Goal: Navigation & Orientation: Find specific page/section

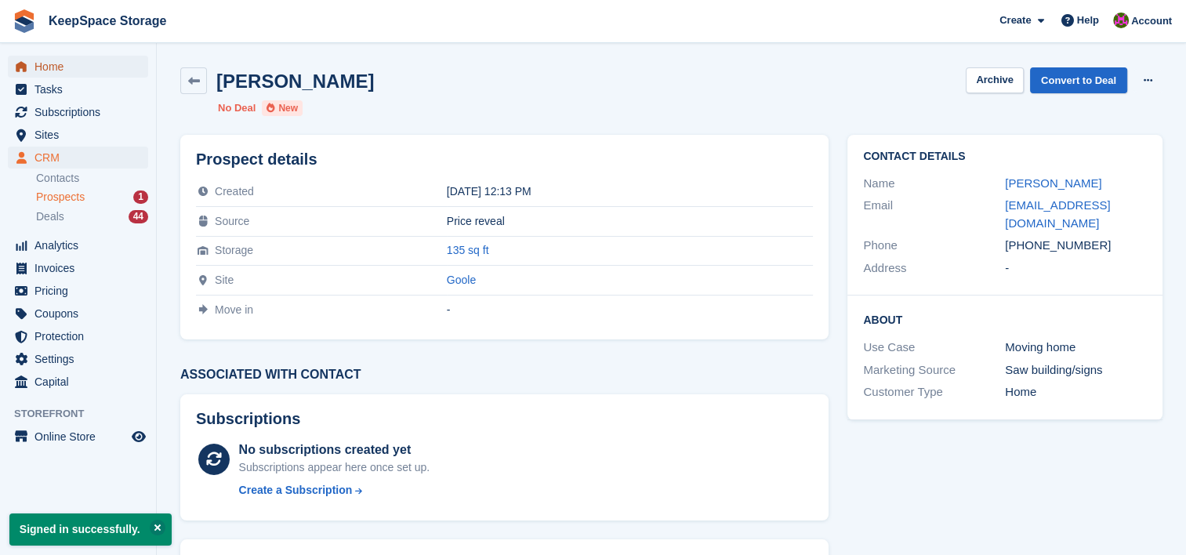
click at [54, 63] on span "Home" at bounding box center [81, 67] width 94 height 22
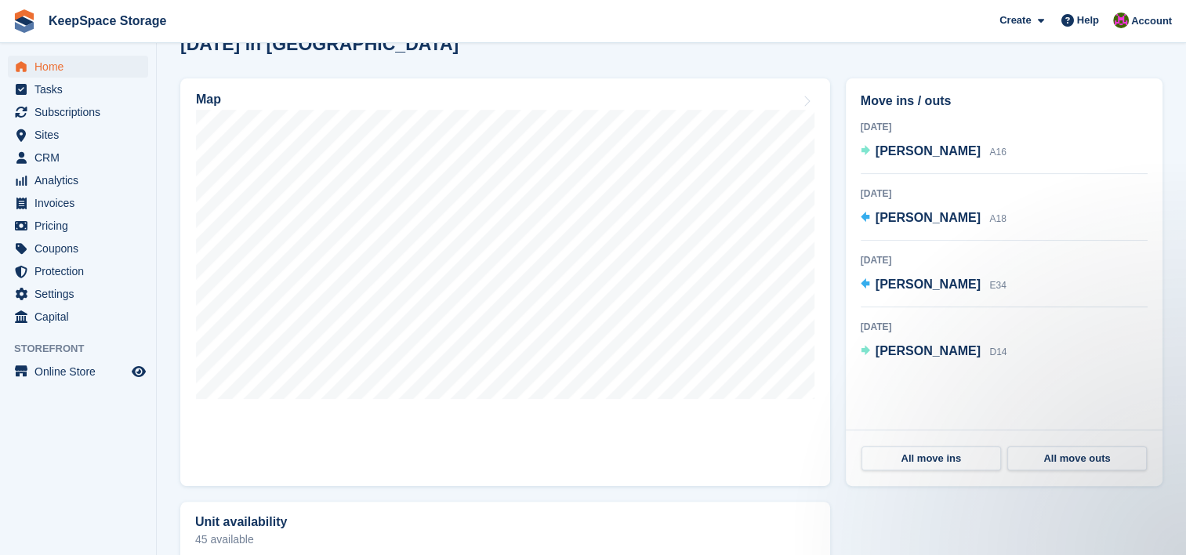
scroll to position [429, 0]
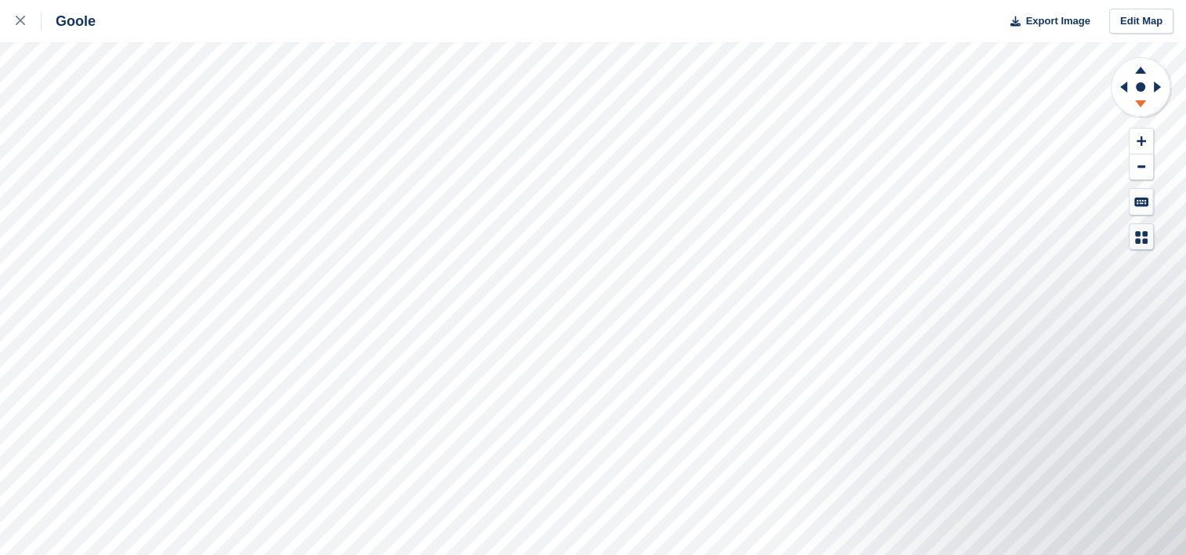
click at [1139, 103] on icon at bounding box center [1140, 103] width 11 height 7
click at [1142, 70] on icon at bounding box center [1140, 70] width 11 height 7
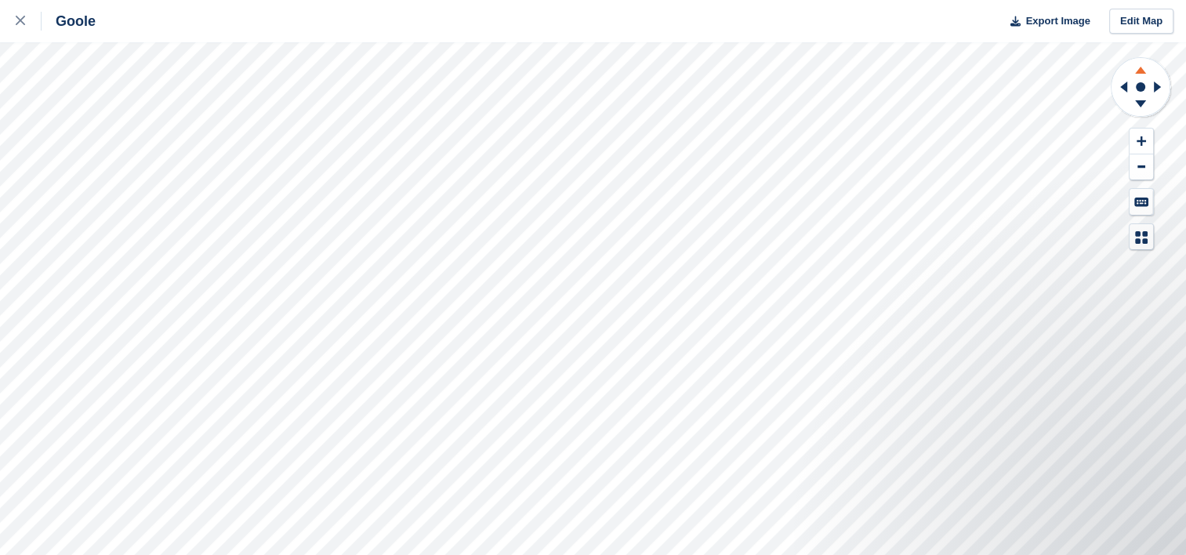
click at [1142, 70] on icon at bounding box center [1140, 70] width 11 height 7
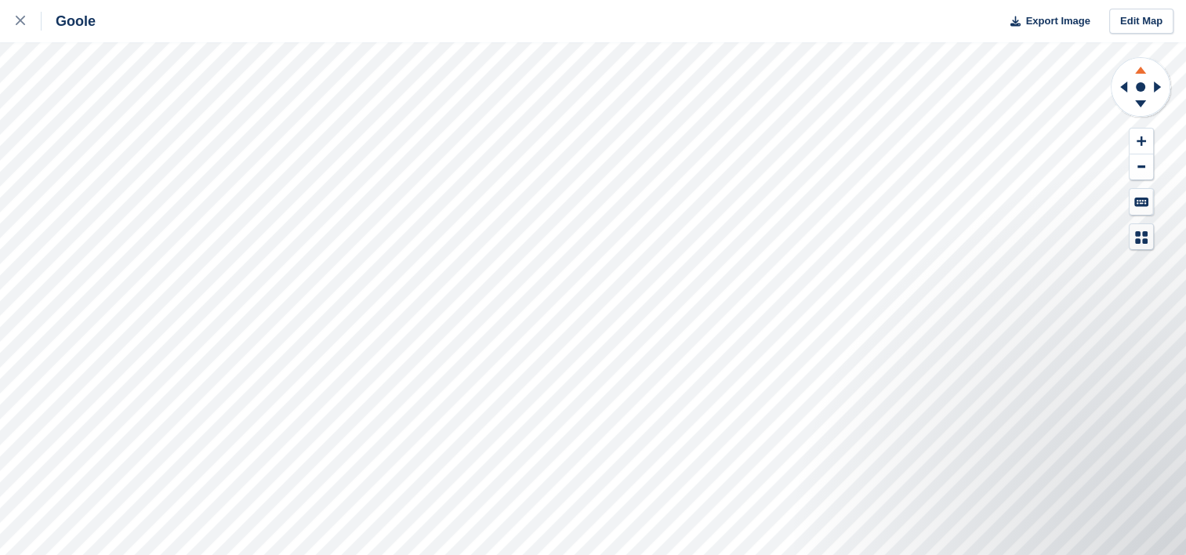
click at [1142, 70] on icon at bounding box center [1140, 70] width 11 height 7
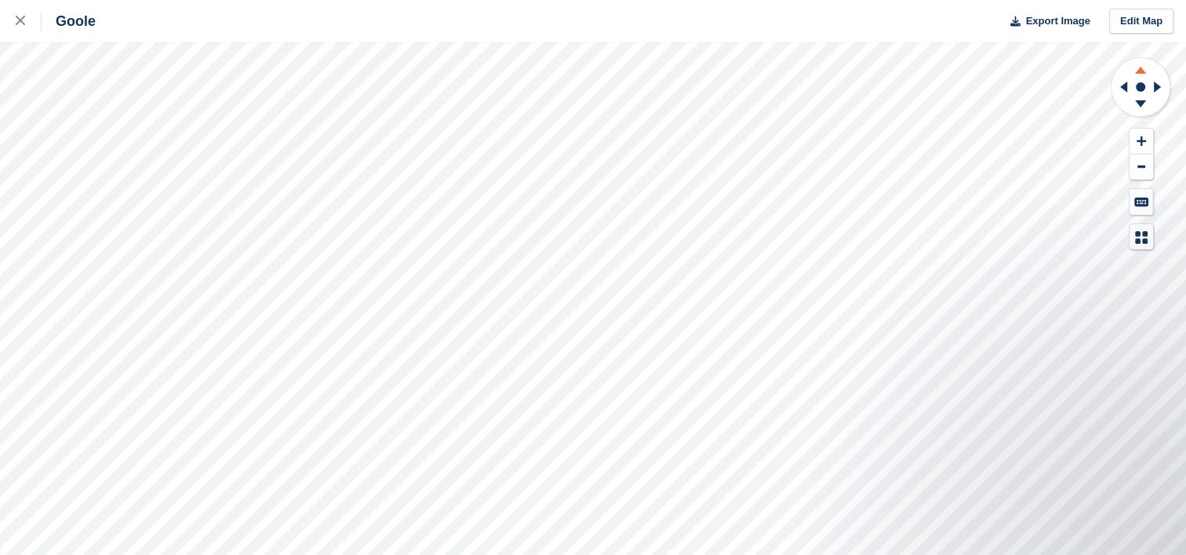
click at [1142, 70] on icon at bounding box center [1140, 70] width 11 height 7
click at [1138, 141] on icon at bounding box center [1141, 140] width 9 height 9
click at [1138, 162] on button at bounding box center [1142, 167] width 24 height 26
